Goal: Navigation & Orientation: Find specific page/section

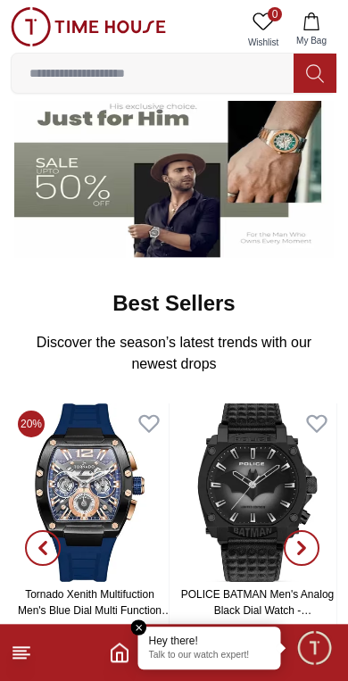
scroll to position [357, 0]
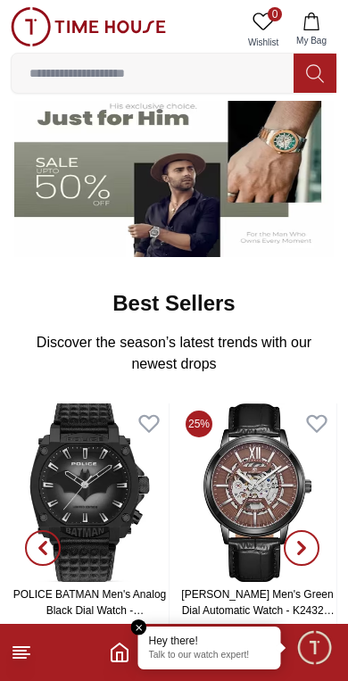
click at [180, 222] on img at bounding box center [174, 169] width 320 height 178
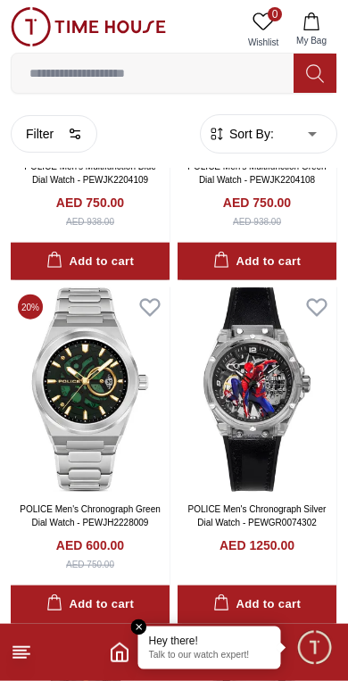
scroll to position [2317, 0]
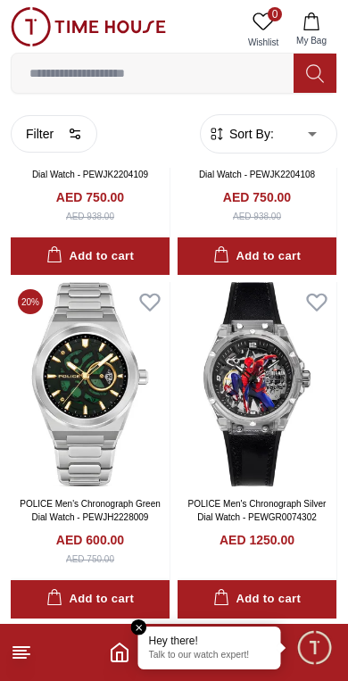
click at [12, 675] on footer at bounding box center [174, 652] width 348 height 57
click at [11, 674] on footer at bounding box center [174, 652] width 348 height 57
click at [22, 660] on icon at bounding box center [21, 652] width 21 height 21
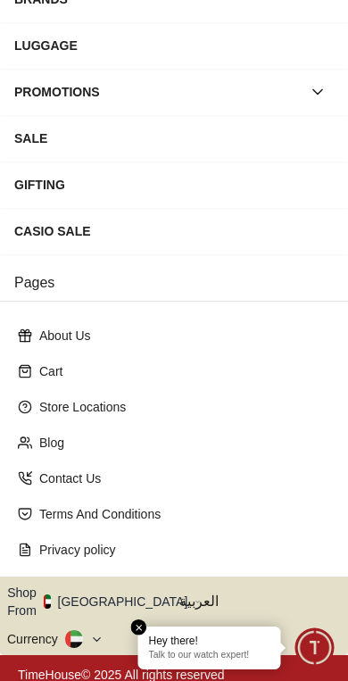
scroll to position [277, 0]
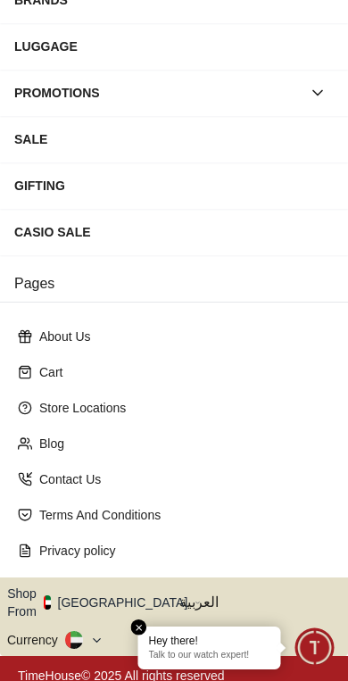
click at [90, 634] on button at bounding box center [84, 640] width 38 height 18
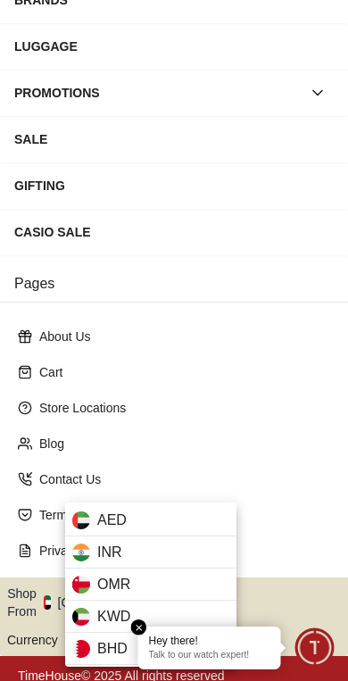
click at [116, 621] on span "KWD" at bounding box center [113, 616] width 33 height 21
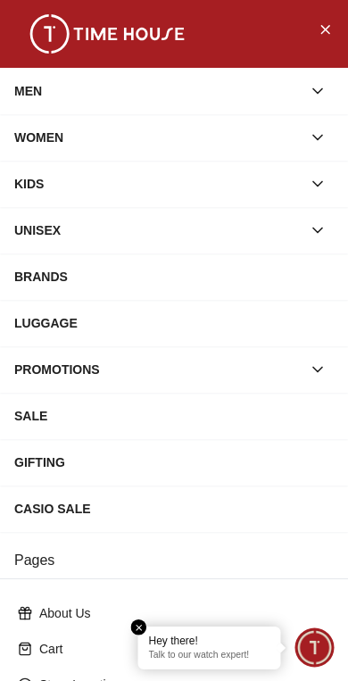
scroll to position [0, 0]
click at [329, 29] on icon "Close Menu" at bounding box center [325, 29] width 14 height 22
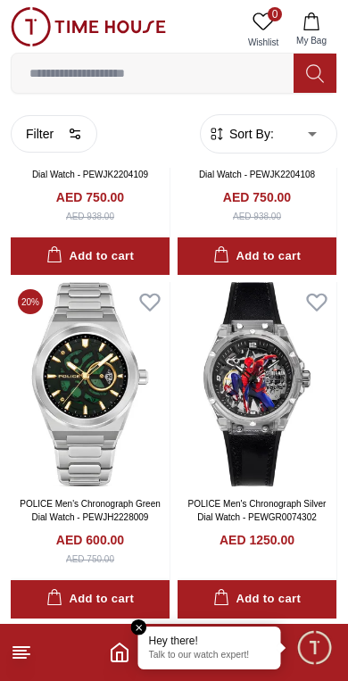
click at [21, 661] on icon at bounding box center [21, 652] width 21 height 21
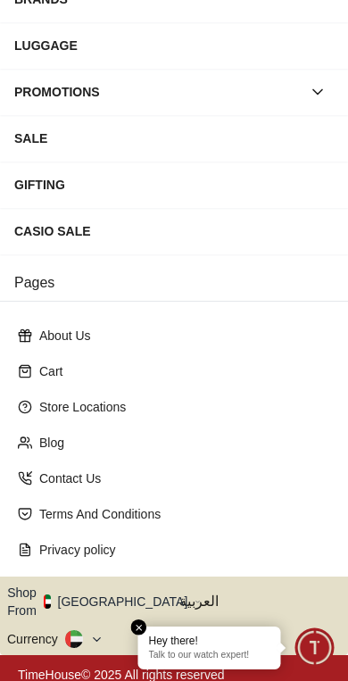
scroll to position [277, 0]
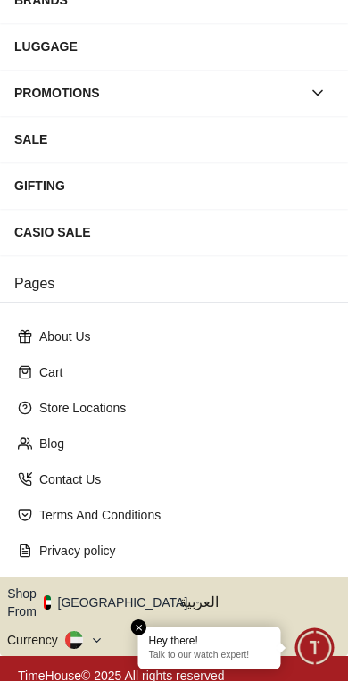
click at [76, 637] on icon at bounding box center [71, 640] width 12 height 6
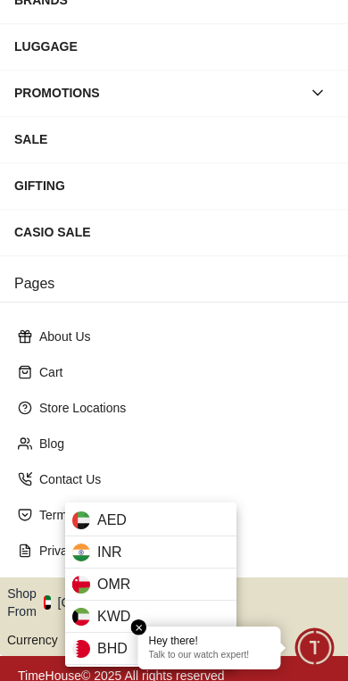
click at [101, 618] on span "KWD" at bounding box center [113, 616] width 33 height 21
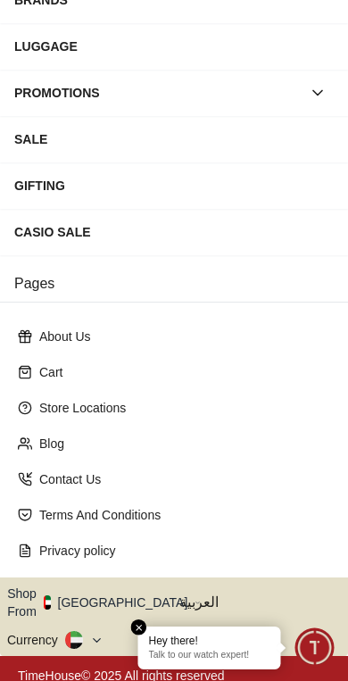
click at [128, 594] on button "Shop From [GEOGRAPHIC_DATA]" at bounding box center [104, 603] width 194 height 36
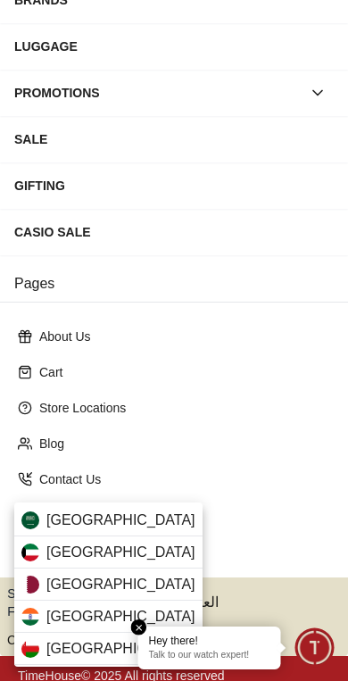
click at [97, 553] on div "[GEOGRAPHIC_DATA]" at bounding box center [108, 553] width 188 height 32
